Goal: Navigation & Orientation: Find specific page/section

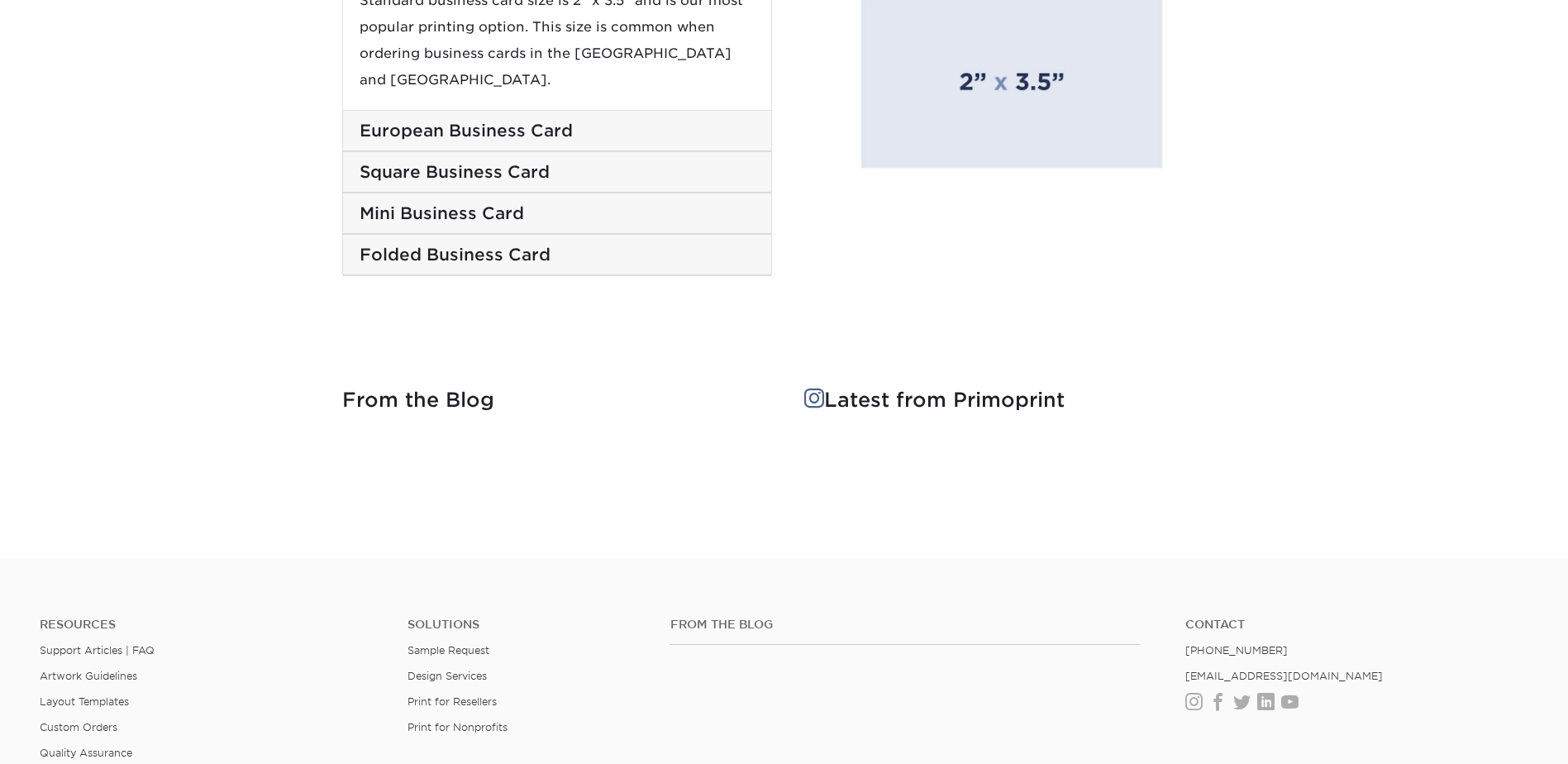
scroll to position [3498, 0]
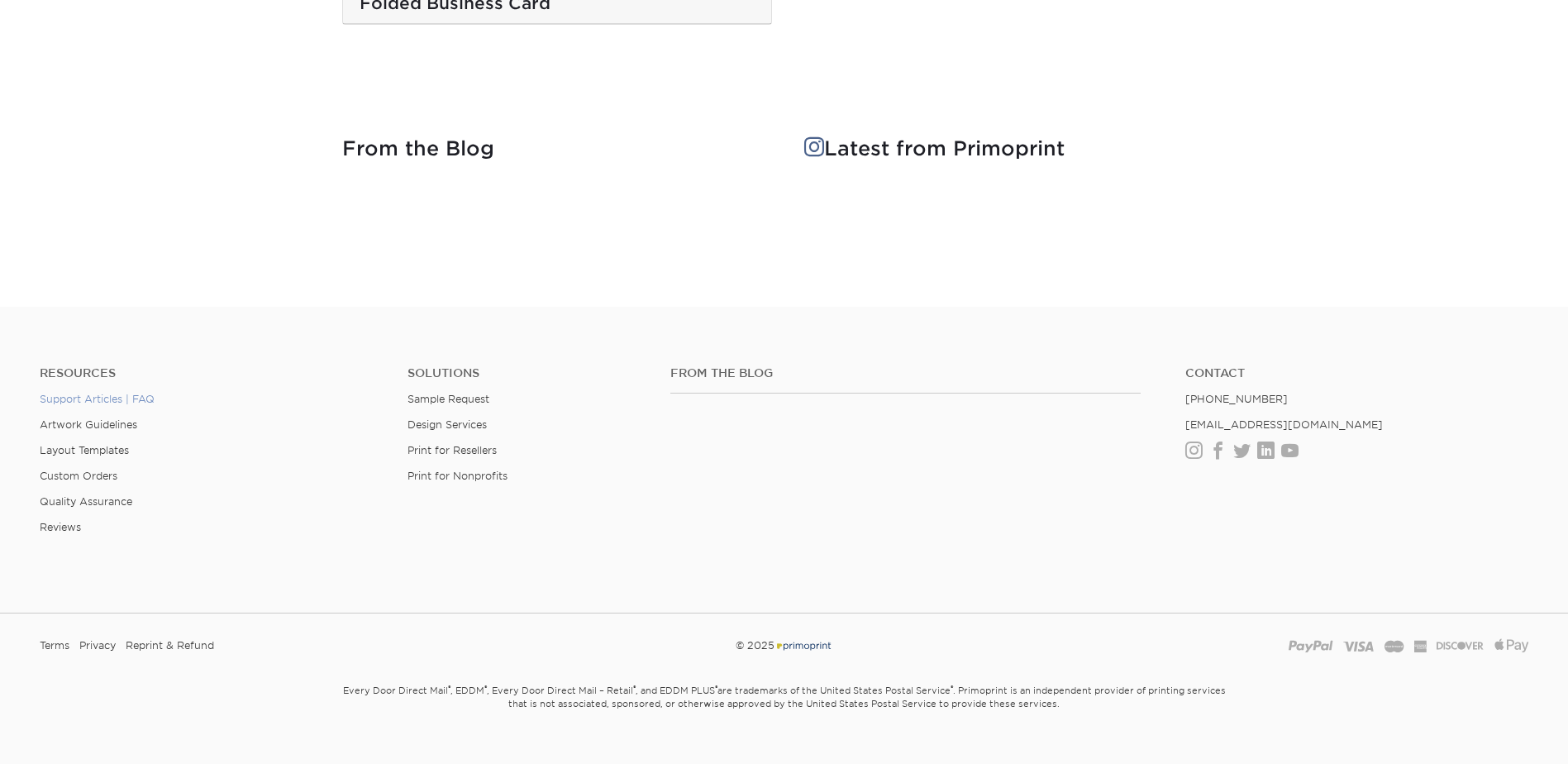
click at [107, 393] on link "Support Articles | FAQ" at bounding box center [97, 399] width 115 height 13
click at [78, 444] on link "Layout Templates" at bounding box center [85, 450] width 89 height 13
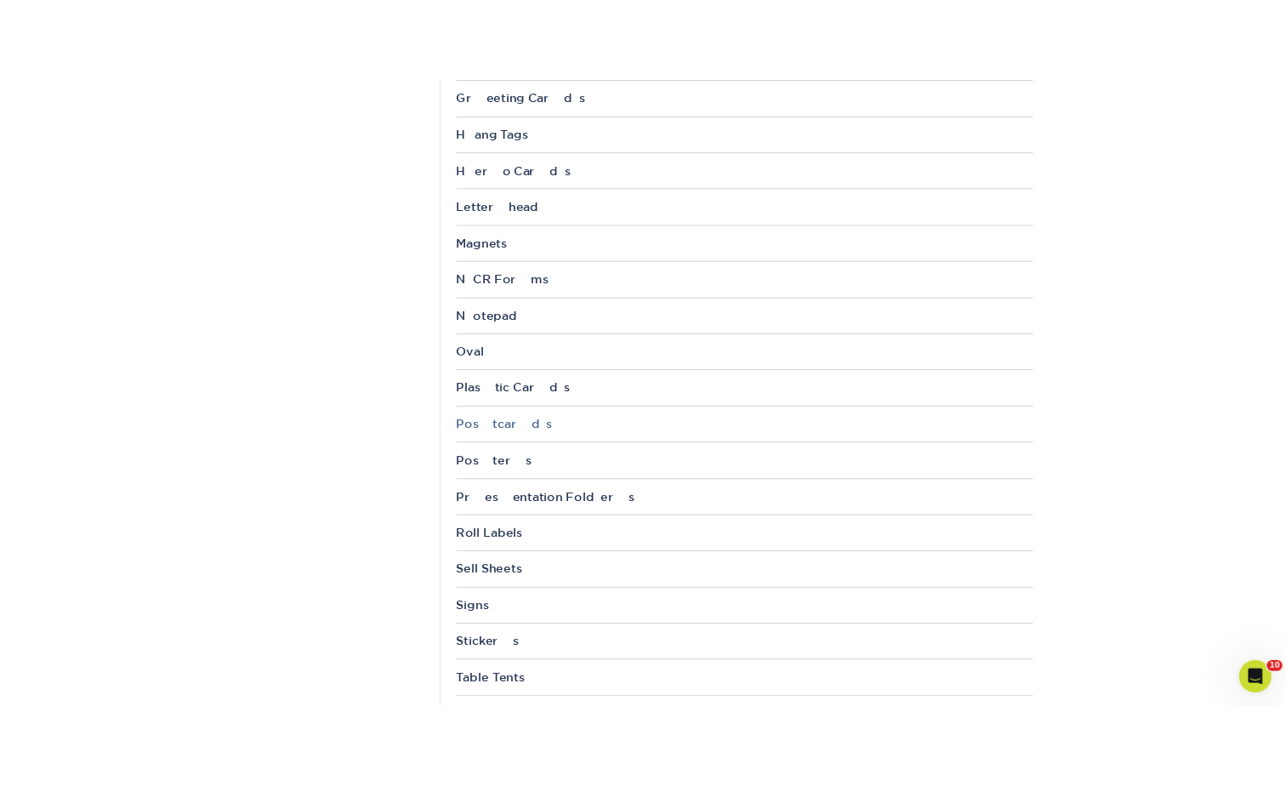
scroll to position [1701, 0]
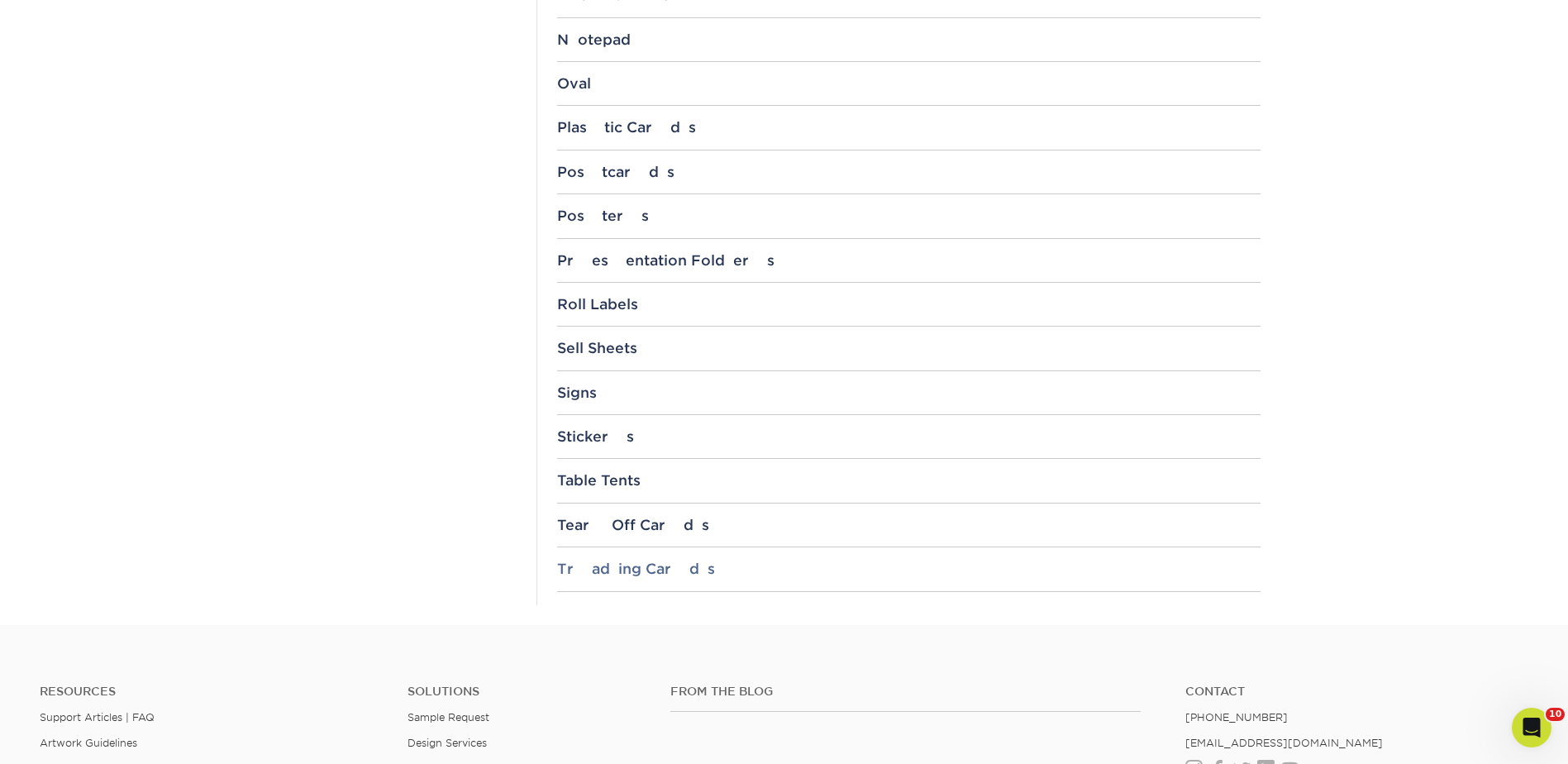
click at [610, 575] on div "Trading Cards" at bounding box center [909, 569] width 704 height 17
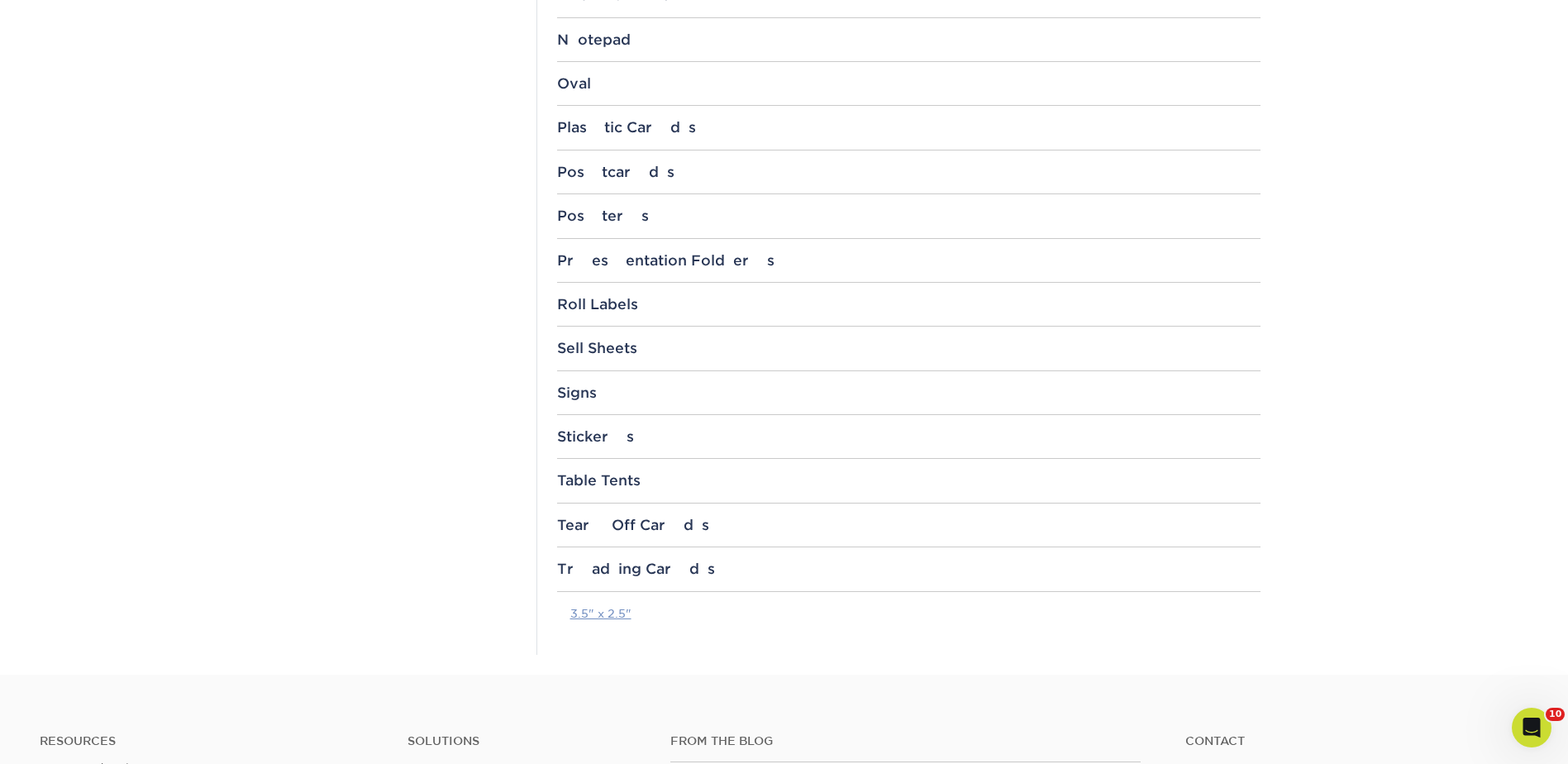
click at [606, 614] on link "3.5" x 2.5"" at bounding box center [601, 613] width 61 height 14
